Goal: Task Accomplishment & Management: Use online tool/utility

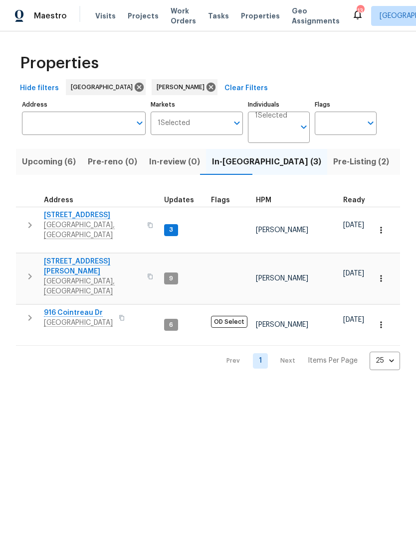
click at [382, 225] on icon "button" at bounding box center [381, 230] width 10 height 10
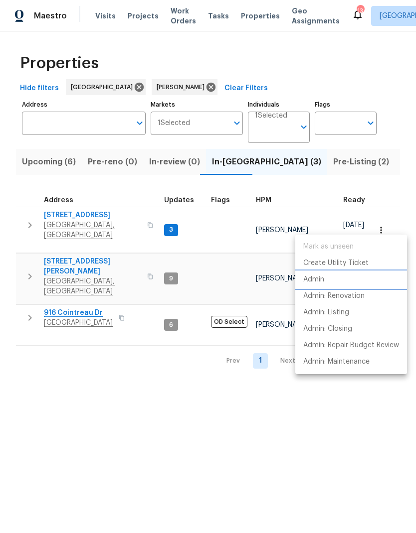
click at [315, 282] on p "Admin" at bounding box center [313, 280] width 21 height 10
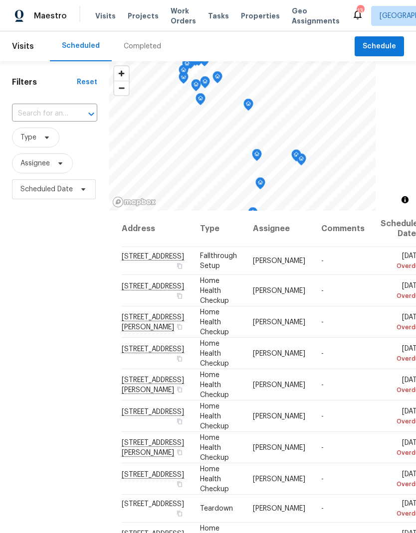
click at [50, 111] on input "text" at bounding box center [40, 113] width 57 height 15
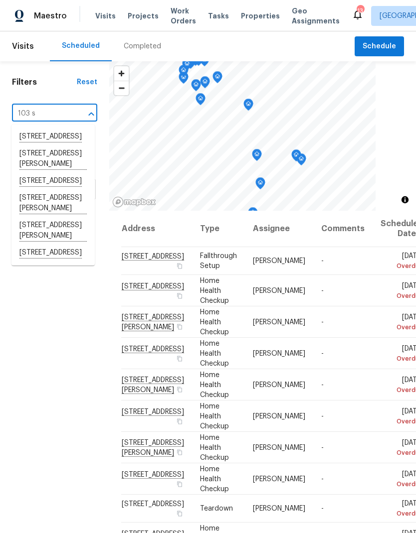
type input "103 st"
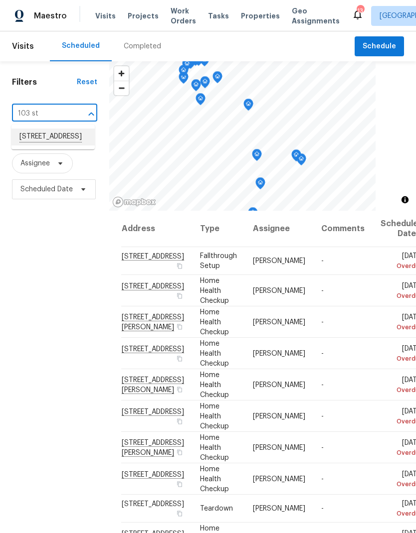
click at [42, 146] on li "103 Stonefield Dr, Mount Juliet, TN 37122" at bounding box center [52, 137] width 83 height 17
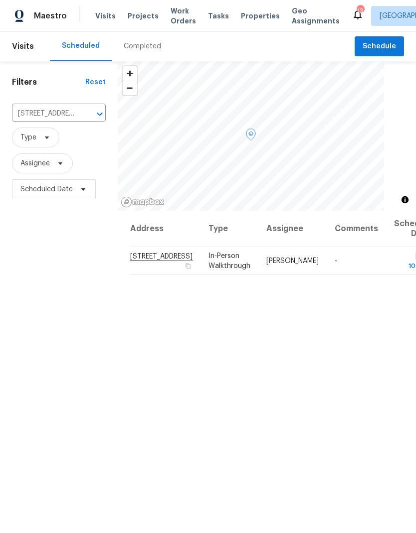
click at [0, 0] on icon at bounding box center [0, 0] width 0 height 0
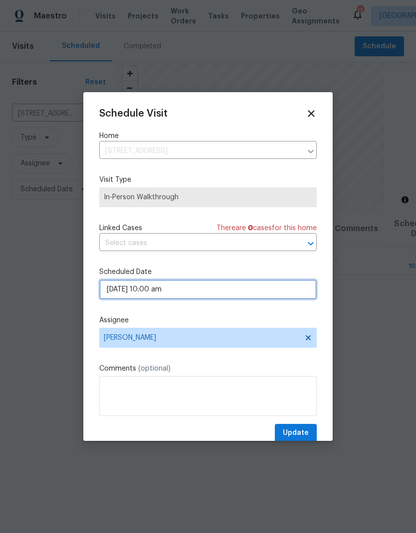
click at [143, 293] on input "09/29/2025 10:00 am" at bounding box center [207, 290] width 217 height 20
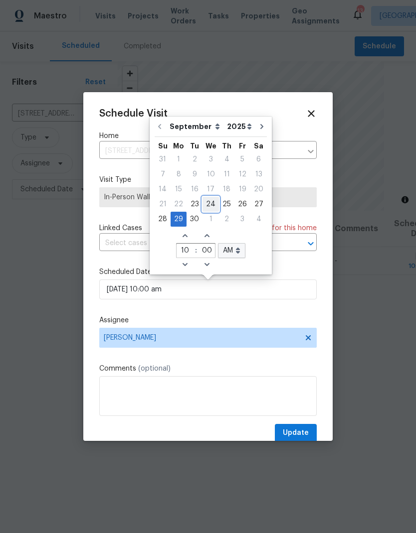
click at [207, 203] on div "24" at bounding box center [210, 204] width 16 height 14
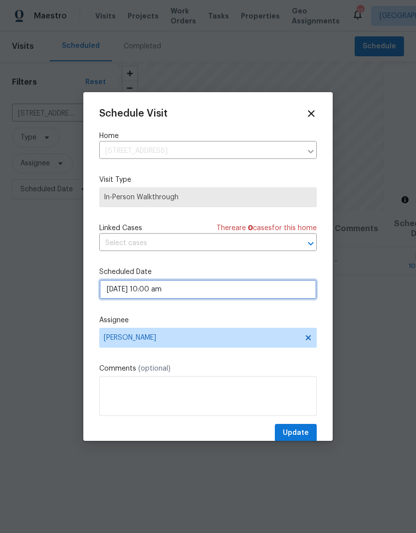
click at [189, 287] on input "09/24/2025 10:00 am" at bounding box center [207, 290] width 217 height 20
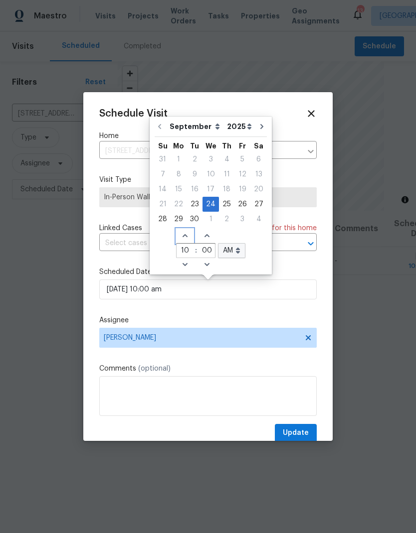
click at [181, 236] on icon "Increase hours (12hr clock)" at bounding box center [185, 236] width 8 height 8
type input "09/24/2025 11:00 am"
type input "11"
click at [180, 231] on span "Increase hours (12hr clock)" at bounding box center [184, 236] width 16 height 14
type input "09/24/2025 12:00 am"
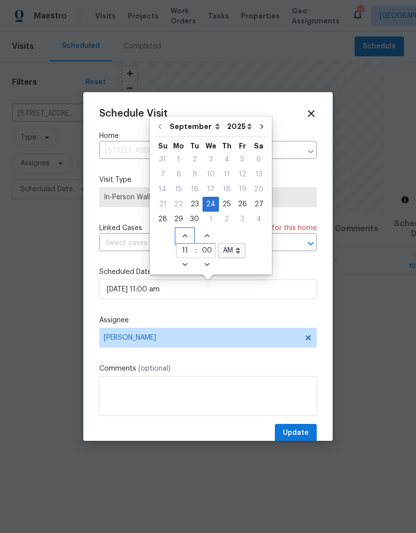
type input "12"
click at [229, 249] on select "AM PM" at bounding box center [231, 250] width 27 height 15
select select "pm"
type input "09/24/2025 12:00 pm"
select select "pm"
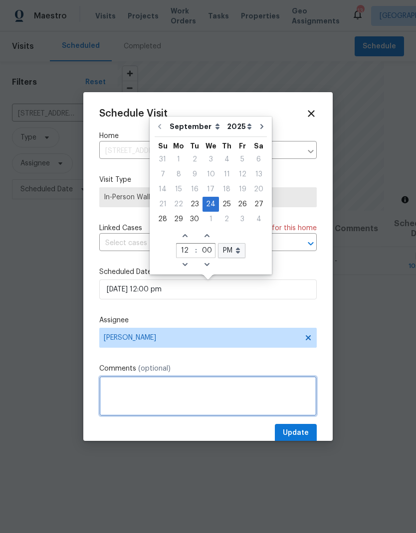
click at [125, 395] on textarea at bounding box center [207, 396] width 217 height 40
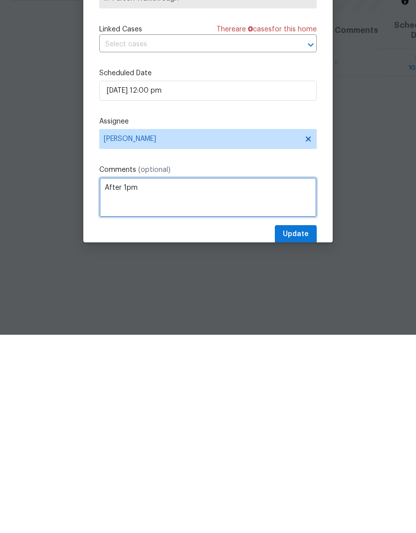
type textarea "After 1pm"
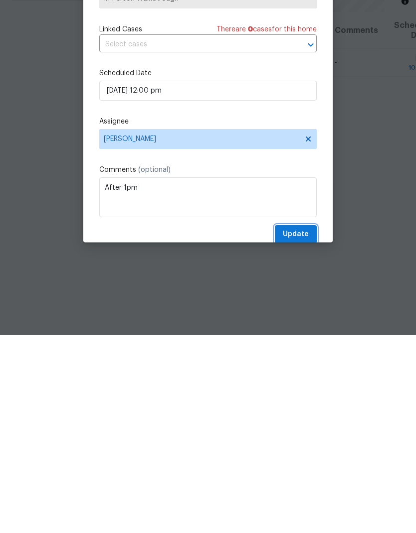
click at [294, 427] on span "Update" at bounding box center [296, 433] width 26 height 12
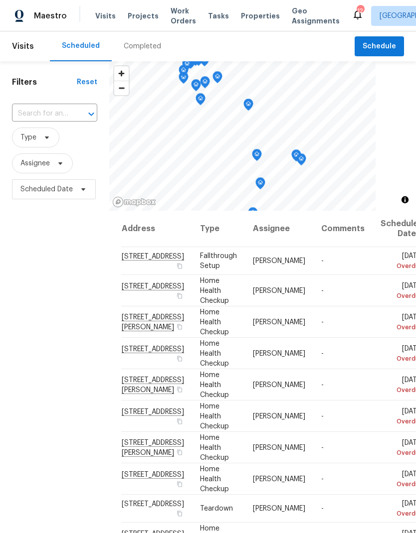
click at [175, 15] on span "Work Orders" at bounding box center [182, 16] width 25 height 20
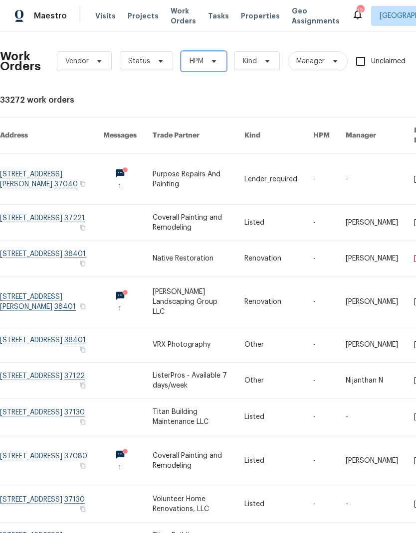
click at [210, 65] on icon at bounding box center [214, 61] width 8 height 8
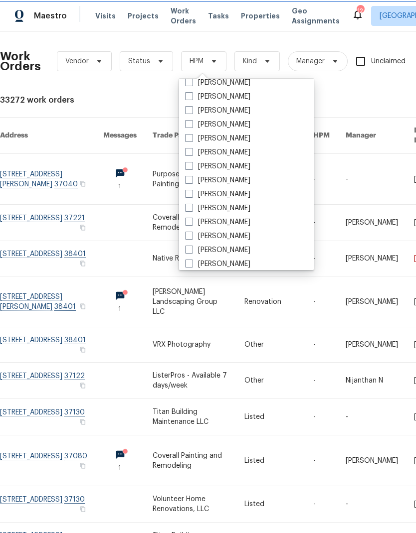
scroll to position [93, 0]
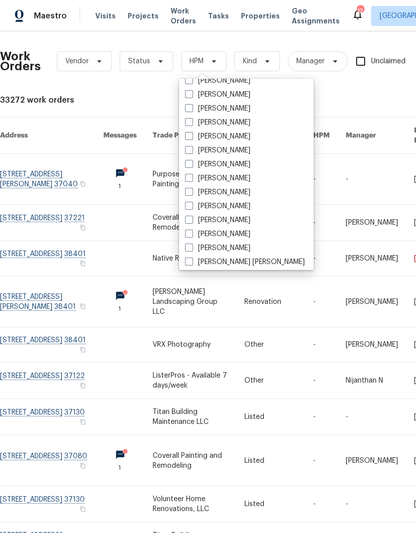
click at [215, 182] on label "[PERSON_NAME]" at bounding box center [217, 178] width 65 height 10
click at [191, 180] on input "[PERSON_NAME]" at bounding box center [188, 176] width 6 height 6
checkbox input "true"
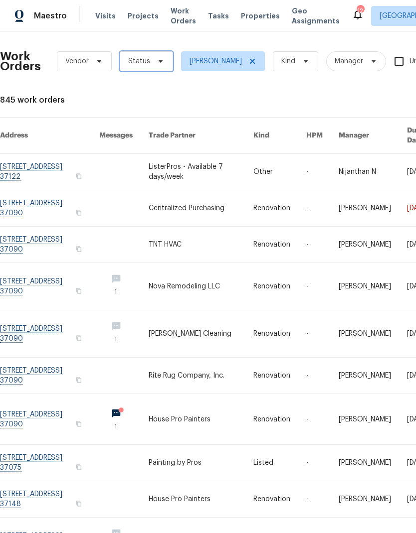
click at [157, 60] on icon at bounding box center [161, 61] width 8 height 8
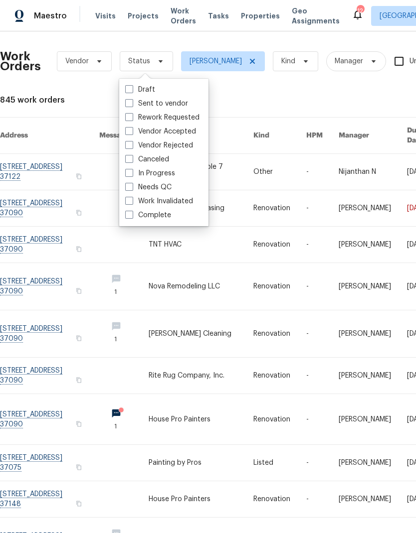
click at [134, 189] on label "Needs QC" at bounding box center [148, 187] width 46 height 10
click at [132, 189] on input "Needs QC" at bounding box center [128, 185] width 6 height 6
checkbox input "true"
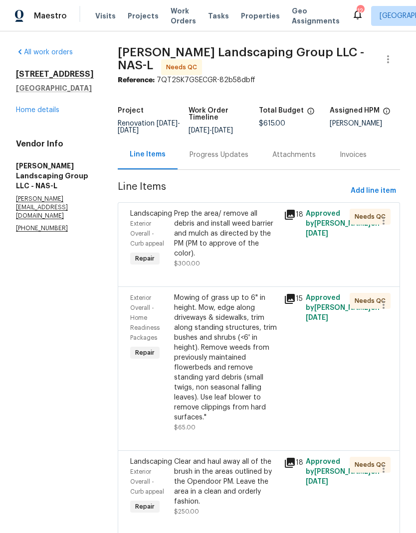
click at [233, 268] on div "Prep the area/ remove all debris and install weed barrier and mulch as directed…" at bounding box center [226, 239] width 104 height 60
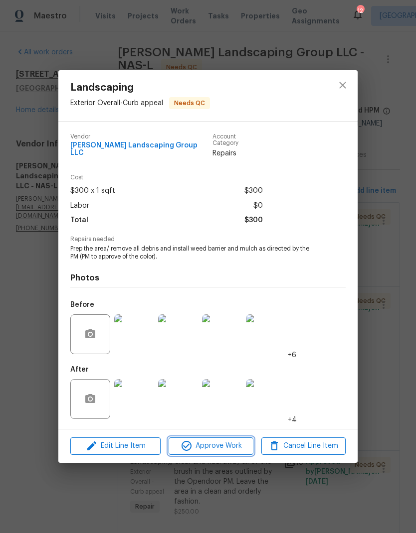
click at [221, 448] on span "Approve Work" at bounding box center [210, 446] width 78 height 12
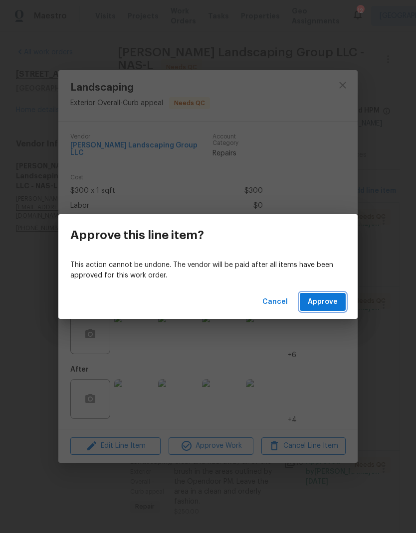
click at [331, 297] on span "Approve" at bounding box center [323, 302] width 30 height 12
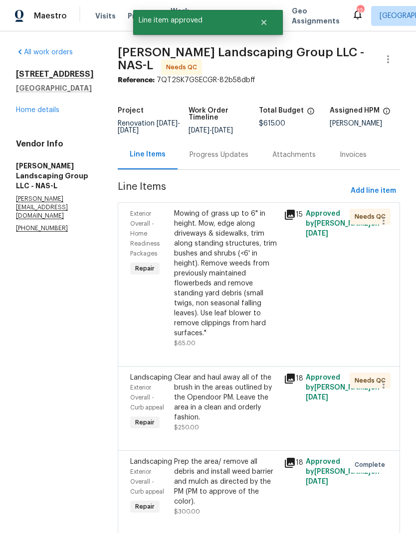
click at [237, 260] on div "Mowing of grass up to 6" in height. Mow, edge along driveways & sidewalks, trim…" at bounding box center [226, 274] width 104 height 130
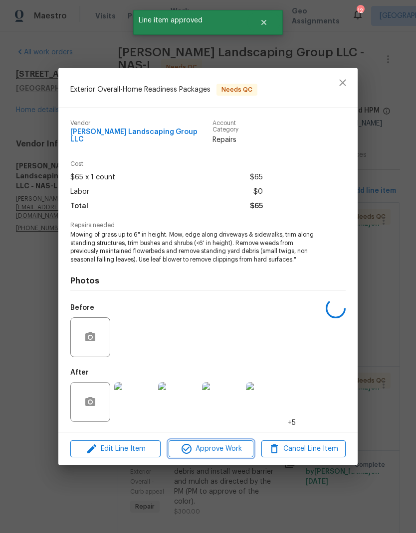
click at [215, 441] on button "Approve Work" at bounding box center [210, 449] width 84 height 17
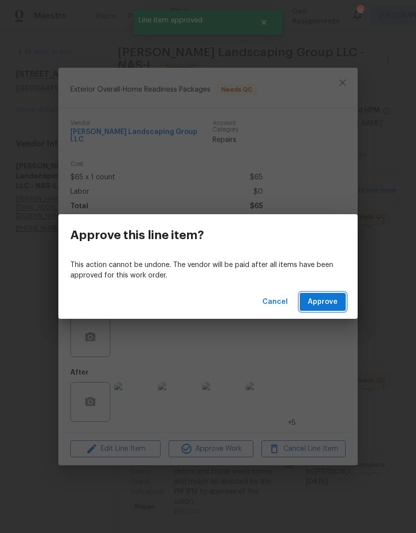
click at [319, 310] on button "Approve" at bounding box center [323, 302] width 46 height 18
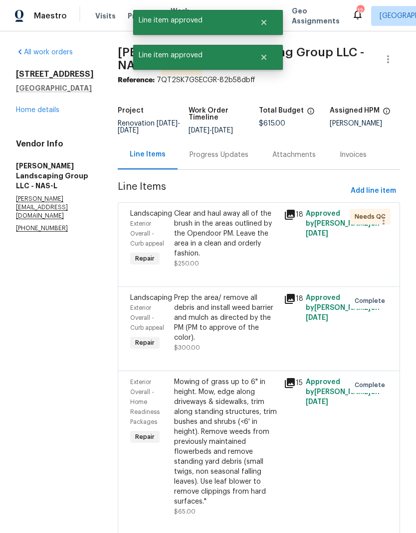
click at [239, 252] on div "Clear and haul away all of the brush in the areas outlined by the Opendoor PM. …" at bounding box center [226, 234] width 104 height 50
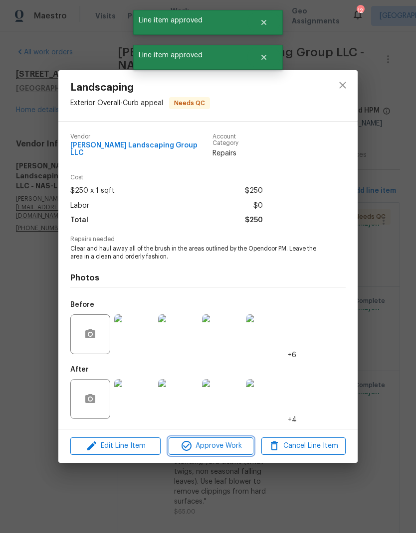
click at [203, 441] on span "Approve Work" at bounding box center [210, 446] width 78 height 12
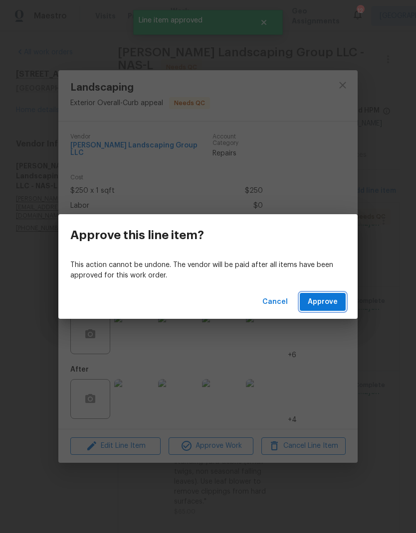
click at [327, 306] on span "Approve" at bounding box center [323, 302] width 30 height 12
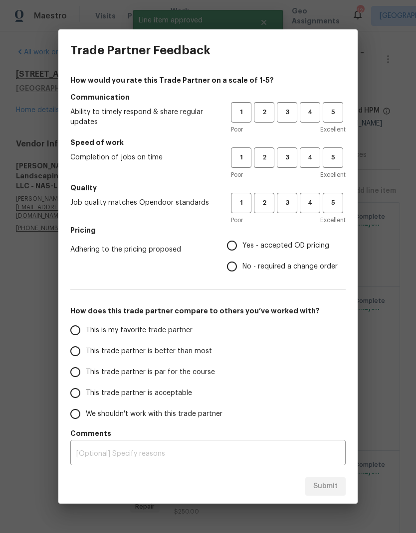
click at [264, 114] on span "2" at bounding box center [264, 112] width 18 height 11
click at [278, 151] on button "3" at bounding box center [287, 158] width 20 height 20
click at [272, 202] on span "2" at bounding box center [264, 202] width 18 height 11
click at [270, 150] on button "2" at bounding box center [264, 158] width 20 height 20
click at [241, 261] on input "No - required a change order" at bounding box center [231, 266] width 21 height 21
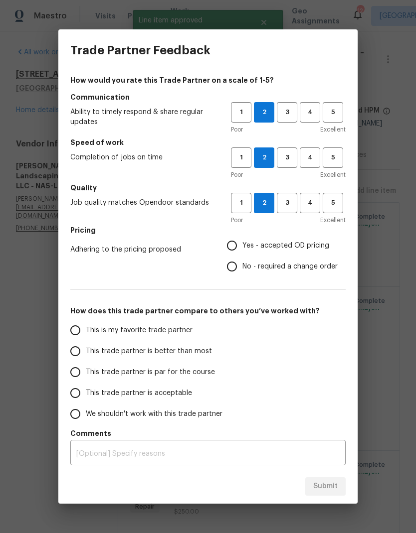
radio input "true"
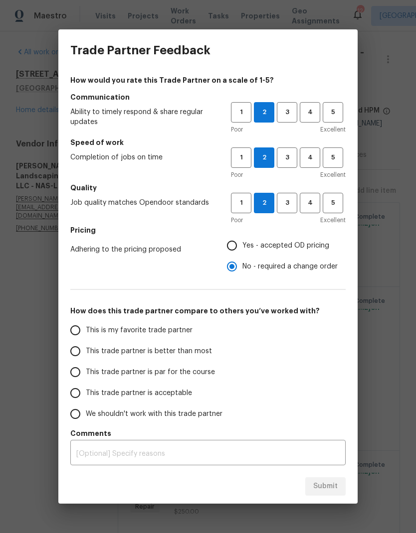
click at [79, 373] on input "This trade partner is par for the course" at bounding box center [75, 372] width 21 height 21
click at [333, 478] on button "Submit" at bounding box center [325, 487] width 40 height 18
radio input "true"
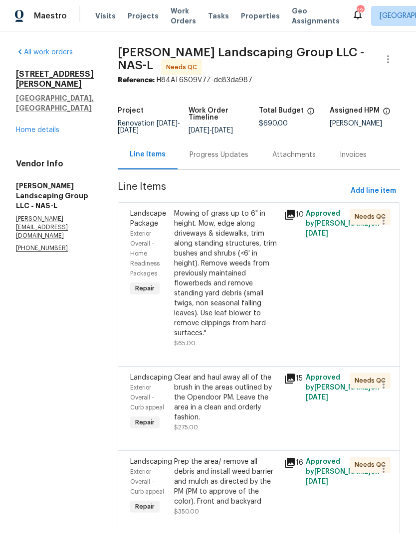
click at [245, 159] on div "Progress Updates" at bounding box center [218, 155] width 59 height 10
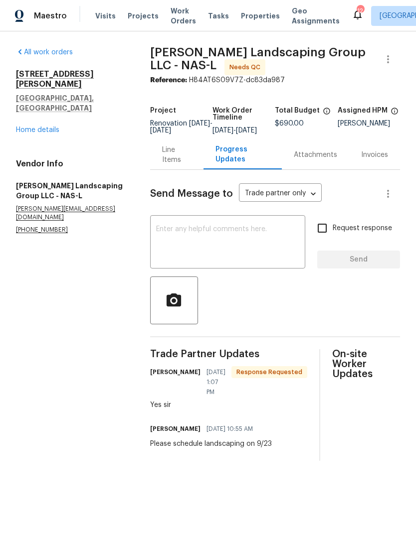
click at [174, 162] on div "Line Items" at bounding box center [176, 155] width 29 height 20
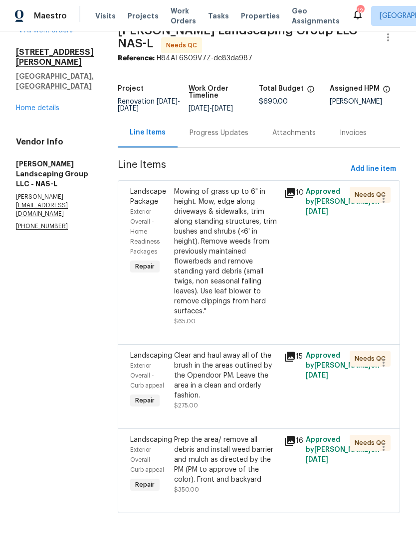
scroll to position [21, 0]
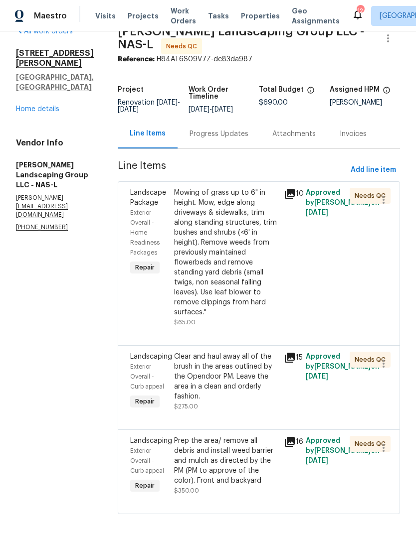
click at [255, 292] on div "Mowing of grass up to 6" in height. Mow, edge along driveways & sidewalks, trim…" at bounding box center [226, 253] width 104 height 130
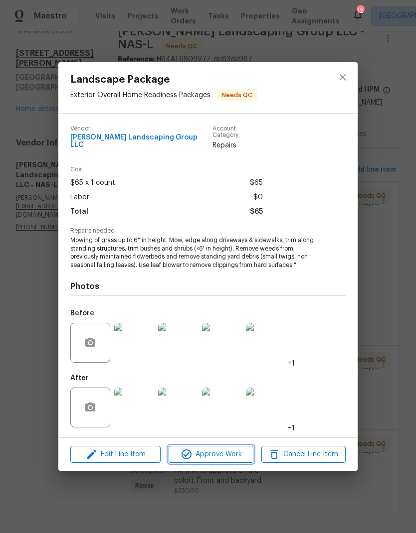
click at [200, 457] on span "Approve Work" at bounding box center [210, 455] width 78 height 12
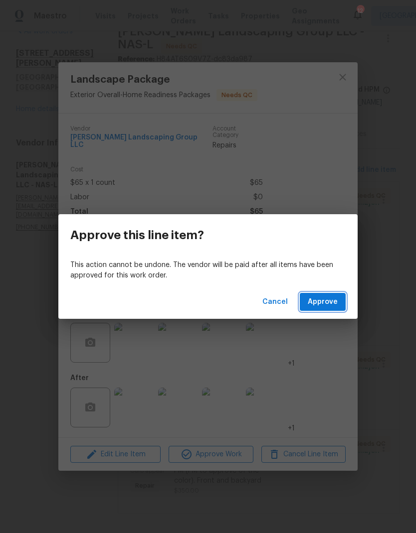
click at [330, 307] on span "Approve" at bounding box center [323, 302] width 30 height 12
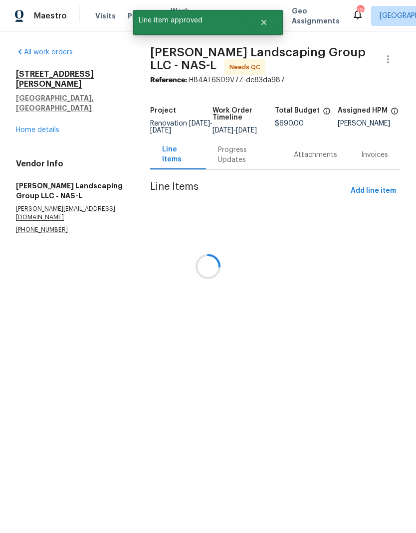
scroll to position [0, 0]
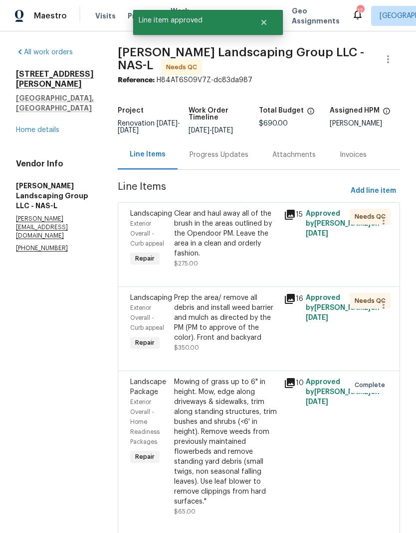
click at [234, 259] on div "Clear and haul away all of the brush in the areas outlined by the Opendoor PM. …" at bounding box center [226, 234] width 104 height 50
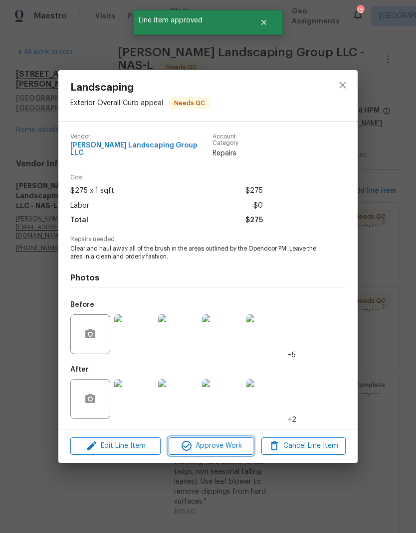
click at [224, 438] on button "Approve Work" at bounding box center [210, 446] width 84 height 17
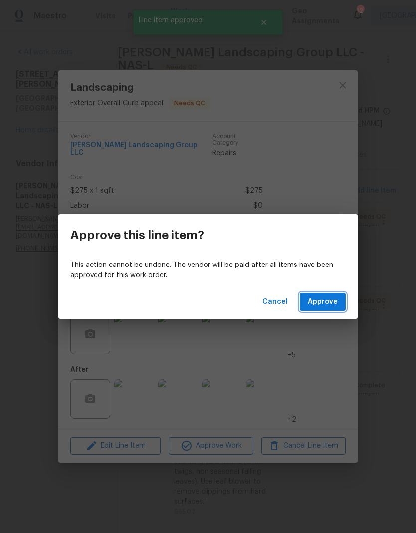
click at [330, 299] on span "Approve" at bounding box center [323, 302] width 30 height 12
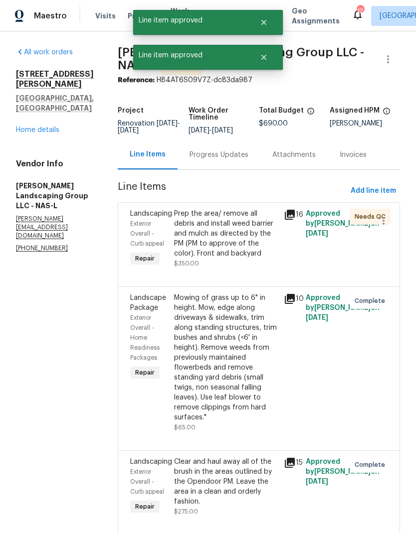
click at [245, 259] on div "Prep the area/ remove all debris and install weed barrier and mulch as directed…" at bounding box center [226, 234] width 104 height 50
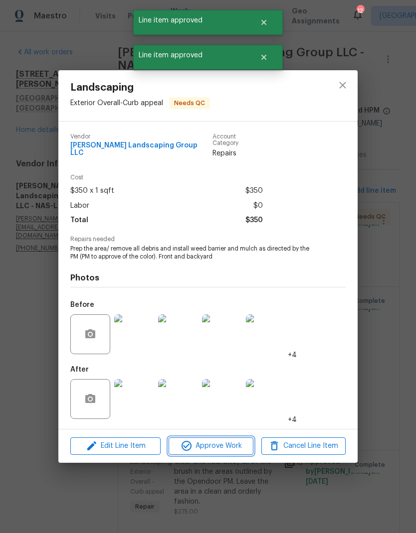
click at [215, 446] on span "Approve Work" at bounding box center [210, 446] width 78 height 12
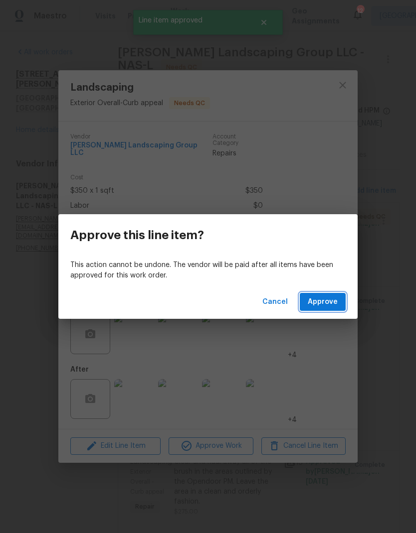
click at [329, 307] on span "Approve" at bounding box center [323, 302] width 30 height 12
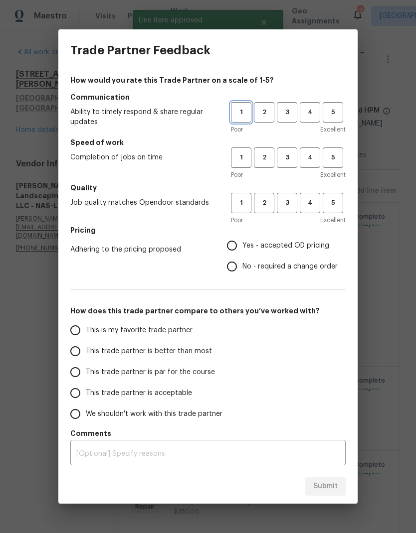
click at [241, 114] on span "1" at bounding box center [241, 112] width 18 height 11
click at [244, 156] on span "1" at bounding box center [241, 157] width 18 height 11
click at [247, 211] on button "1" at bounding box center [241, 203] width 20 height 20
click at [251, 266] on span "No - required a change order" at bounding box center [289, 267] width 95 height 10
click at [242, 266] on input "No - required a change order" at bounding box center [231, 266] width 21 height 21
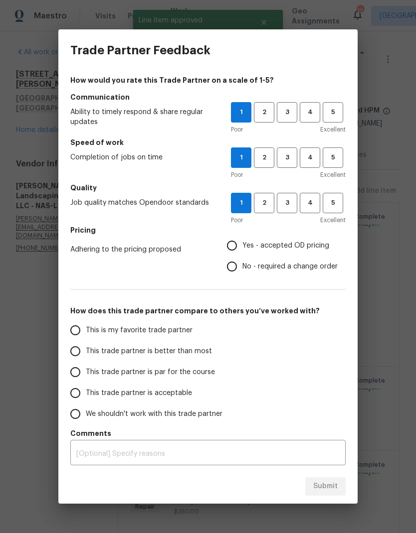
radio input "true"
click at [80, 385] on input "This trade partner is acceptable" at bounding box center [75, 393] width 21 height 21
click at [118, 454] on textarea at bounding box center [207, 454] width 263 height 7
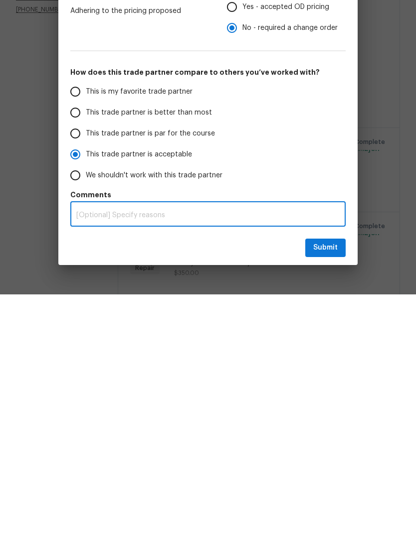
scroll to position [40, 0]
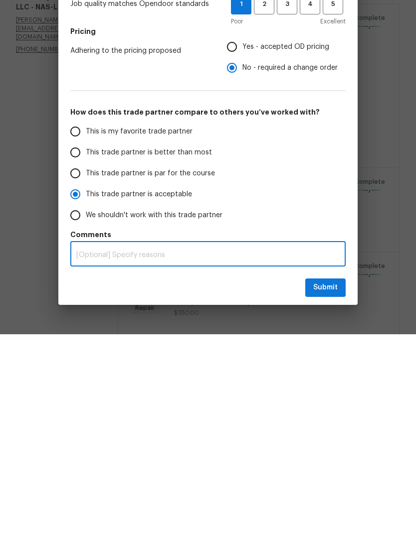
radio input "true"
type textarea "Se"
radio input "false"
type textarea "Send"
radio input "false"
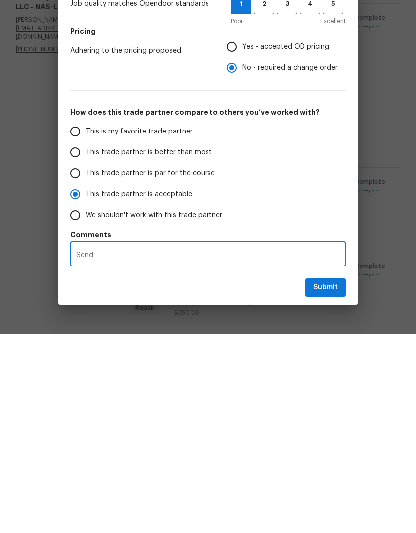
type textarea "Send I used to"
radio input "false"
type textarea "Send of I used to be"
radio input "false"
type textarea "Send of I used to be my"
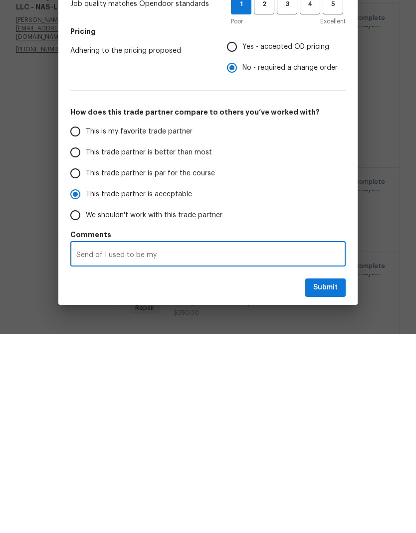
radio input "false"
type textarea "Send of I used to be my go to"
radio input "false"
type textarea "Send of I used to be my go to for land"
radio input "false"
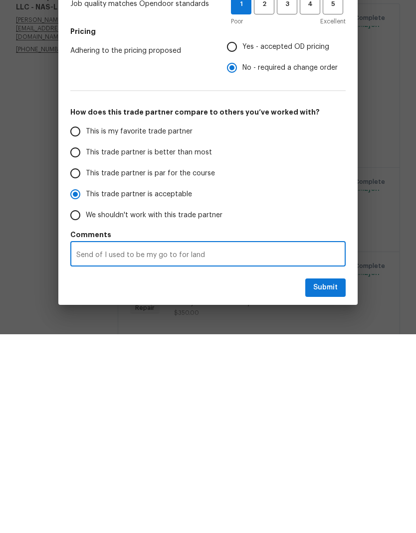
type textarea "Send of I used to be my go to for lands"
radio input "false"
type textarea "Send of I used to be my go to for landscaping"
radio input "false"
type textarea "Send of I used to be my go to for landscaping."
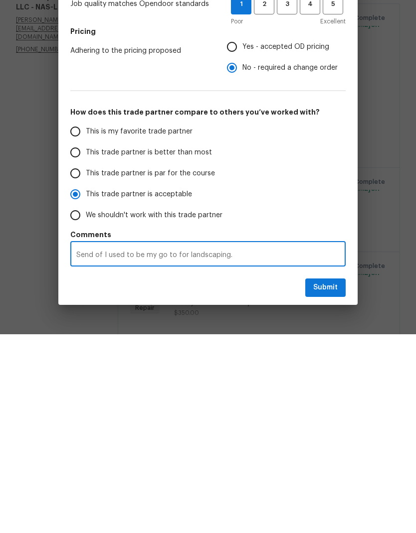
radio input "false"
type textarea "Send of I used to be my go to for landscaping. However"
radio input "false"
type textarea "Send of I used to be my go to for landscaping. However they"
radio input "false"
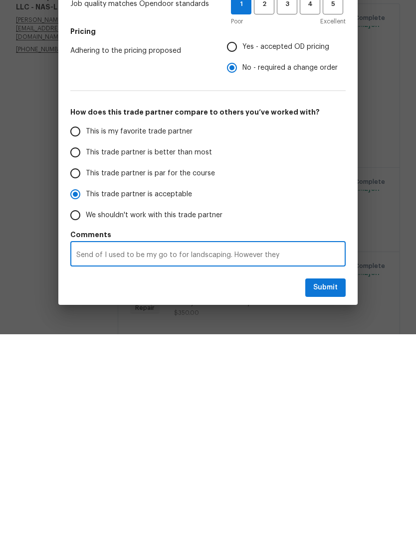
type textarea "Send of I used to be my go to for landscaping. However they have been"
radio input "false"
type textarea "Send of I used to be my go to for landscaping. However they have been dropping"
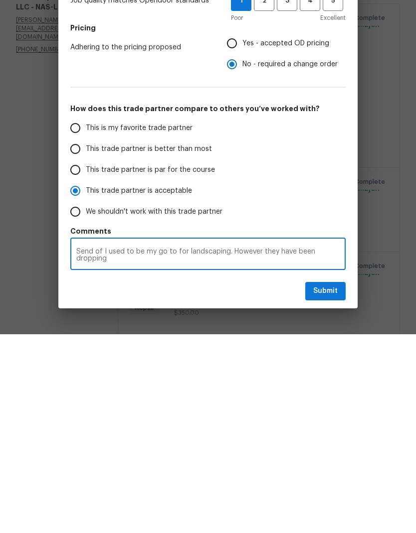
radio input "false"
type textarea "Send of I used to be my go to for landscaping. However they have been dropping …"
radio input "false"
type textarea "Send of I used to be my go to for landscaping. However they have been dropping …"
radio input "false"
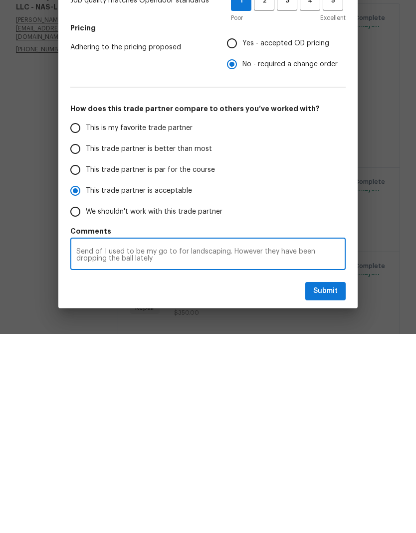
type textarea "Send of I used to be my go to for landscaping. However they have been dropping …"
radio input "false"
type textarea "Send of I used to be my go to for landscaping. However they have been dropping …"
radio input "false"
type textarea "Send of I used to be my go to for landscaping. However they have been dropping …"
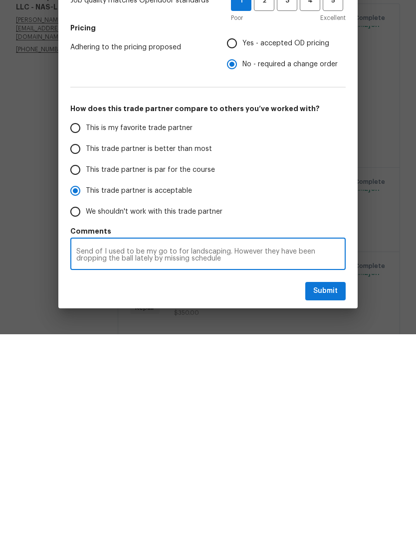
radio input "false"
type textarea "Send of I used to be my go to for landscaping. However they have been dropping …"
radio input "false"
type textarea "Send of I used to be my go to for landscaping. However they have been dropping …"
radio input "false"
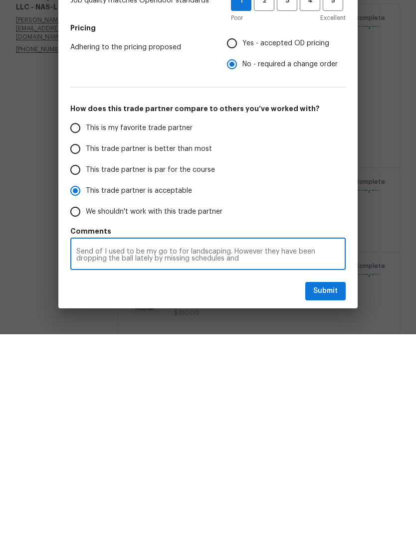
type textarea "Send of I used to be my go to for landscaping. However they have been dropping …"
radio input "false"
type textarea "Send of I used to be my go to for landscaping. However they have been dropping …"
radio input "false"
type textarea "Send of I used to be my go to for landscaping. However they have been dropping …"
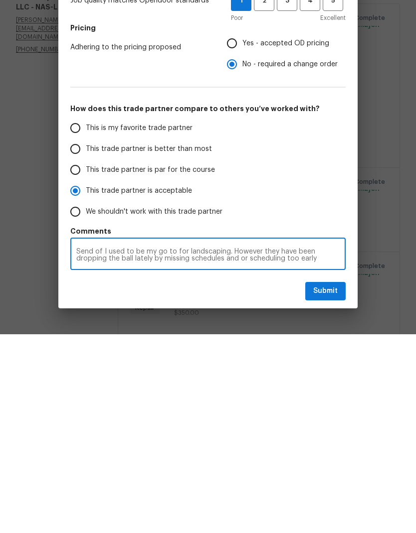
radio input "false"
type textarea "Send of I used to be my go to for landscaping. However they have been dropping …"
radio input "false"
type textarea "Send of I used to be my go to for landscaping. However they have been dropping …"
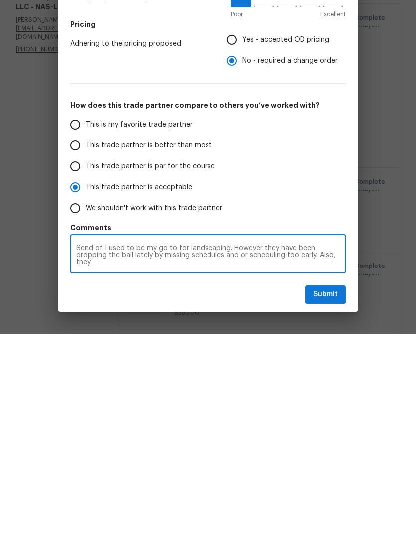
radio input "false"
type textarea "Send of I used to be my go to for landscaping. However they have been dropping …"
radio input "false"
type textarea "Send of I used to be my go to for landscaping. However they have been dropping …"
radio input "false"
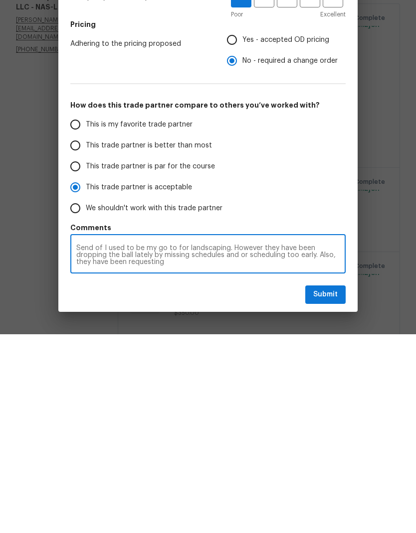
type textarea "Send of I used to be my go to for landscaping. However they have been dropping …"
radio input "false"
type textarea "Send of I used to be my go to for landscaping. However they have been dropping …"
radio input "false"
type textarea "Send of I used to be my go to for landscaping. However they have been dropping …"
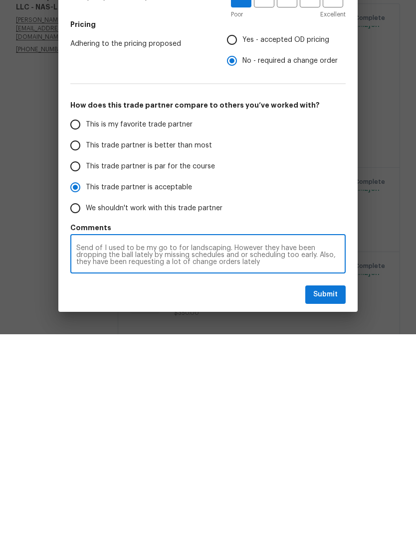
radio input "false"
type textarea "Send of I used to be my go to for landscaping. However they have been dropping …"
click at [324, 487] on span "Submit" at bounding box center [325, 493] width 24 height 12
radio input "false"
